Goal: Task Accomplishment & Management: Manage account settings

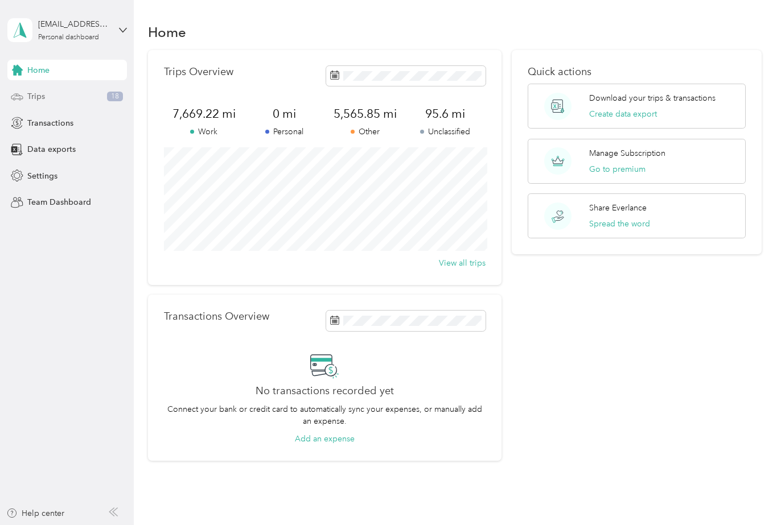
click at [102, 92] on div "Trips 18" at bounding box center [67, 97] width 120 height 20
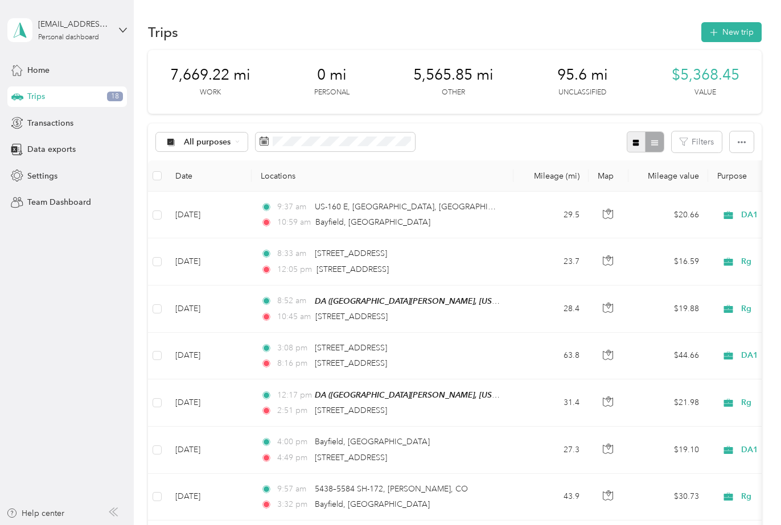
click at [638, 143] on icon "button" at bounding box center [636, 142] width 6 height 6
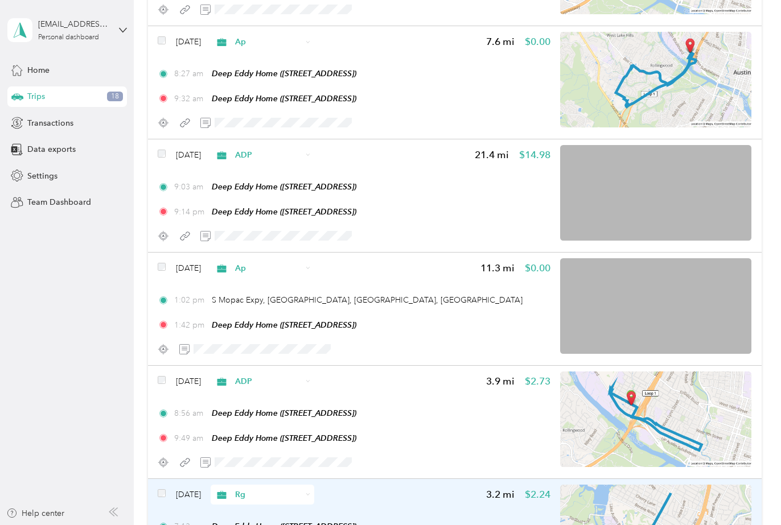
scroll to position [2408, 0]
